Goal: Communication & Community: Connect with others

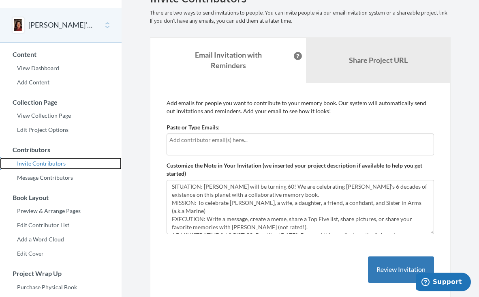
click at [56, 161] on link "Invite Contributors" at bounding box center [61, 163] width 122 height 12
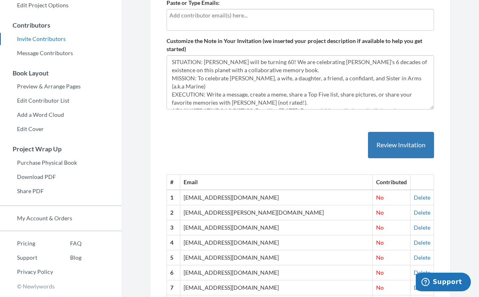
scroll to position [148, 0]
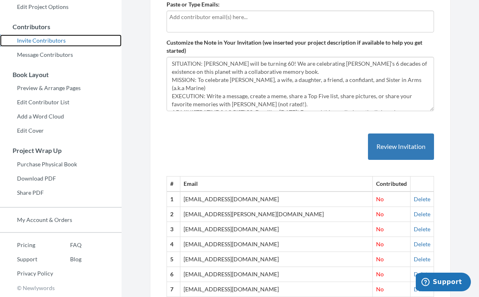
click at [44, 41] on link "Invite Contributors" at bounding box center [61, 40] width 122 height 12
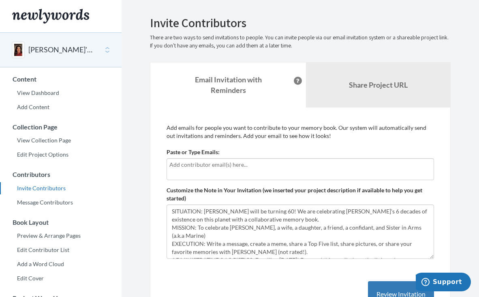
click at [178, 164] on input "text" at bounding box center [300, 164] width 262 height 9
type input "[EMAIL_ADDRESS][DOMAIN_NAME]"
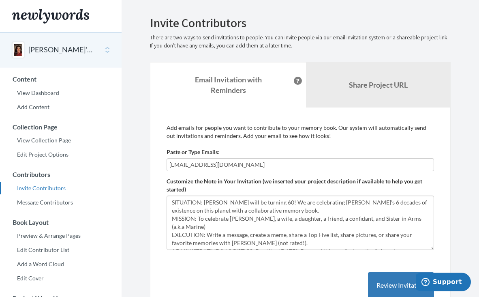
type input "[EMAIL_ADDRESS][DOMAIN_NAME]"
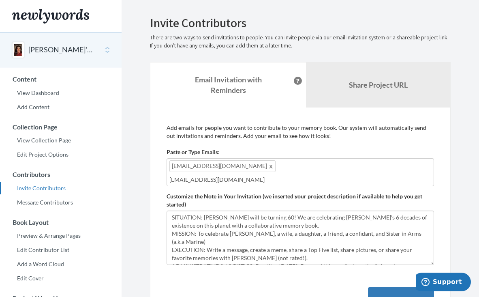
type input "[EMAIL_ADDRESS][DOMAIN_NAME]"
type input "l"
type input "[EMAIL_ADDRESS][DOMAIN_NAME]"
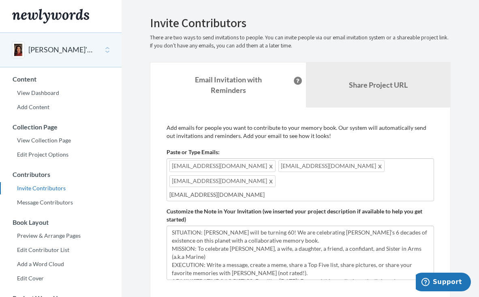
type input "[EMAIL_ADDRESS][DOMAIN_NAME]"
type input "j"
type input "[PERSON_NAME][EMAIL_ADDRESS][DOMAIN_NAME]"
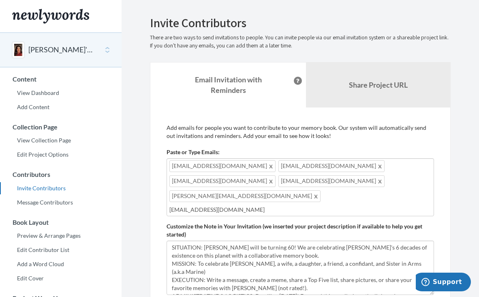
type input "[EMAIL_ADDRESS][DOMAIN_NAME]"
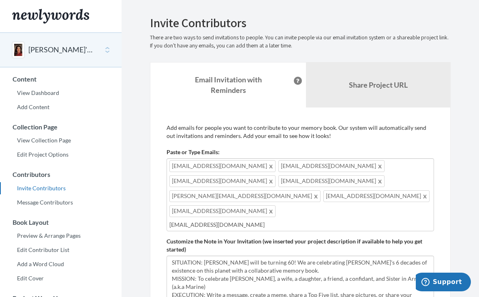
type input "[EMAIL_ADDRESS][DOMAIN_NAME]"
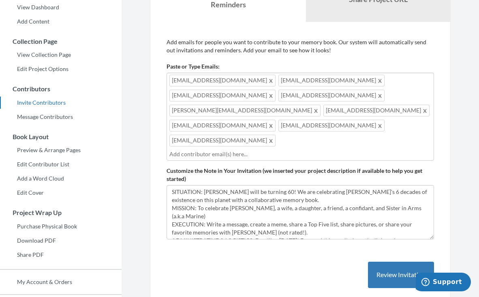
scroll to position [87, 0]
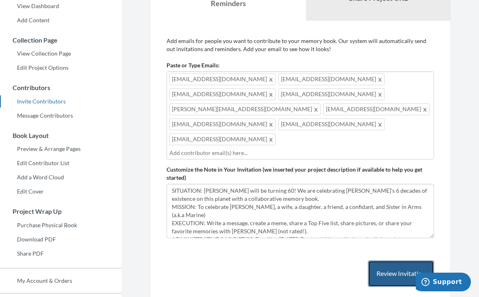
click at [398, 260] on button "Review Invitation" at bounding box center [401, 273] width 66 height 26
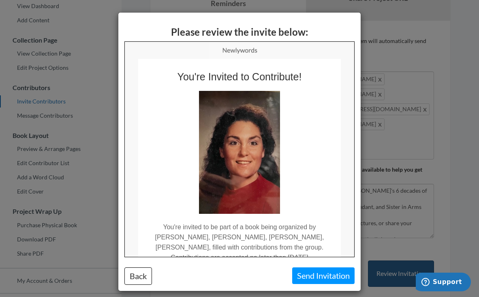
scroll to position [0, 0]
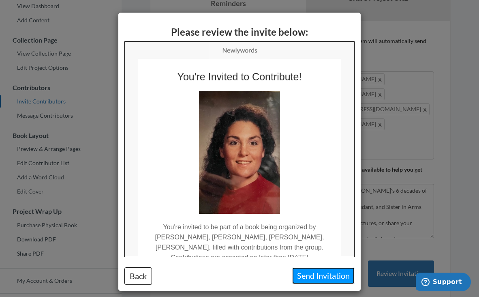
click at [319, 272] on button "Send Invitation" at bounding box center [323, 275] width 62 height 17
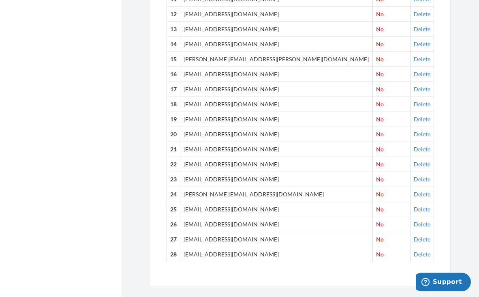
scroll to position [573, 0]
